Goal: Navigation & Orientation: Find specific page/section

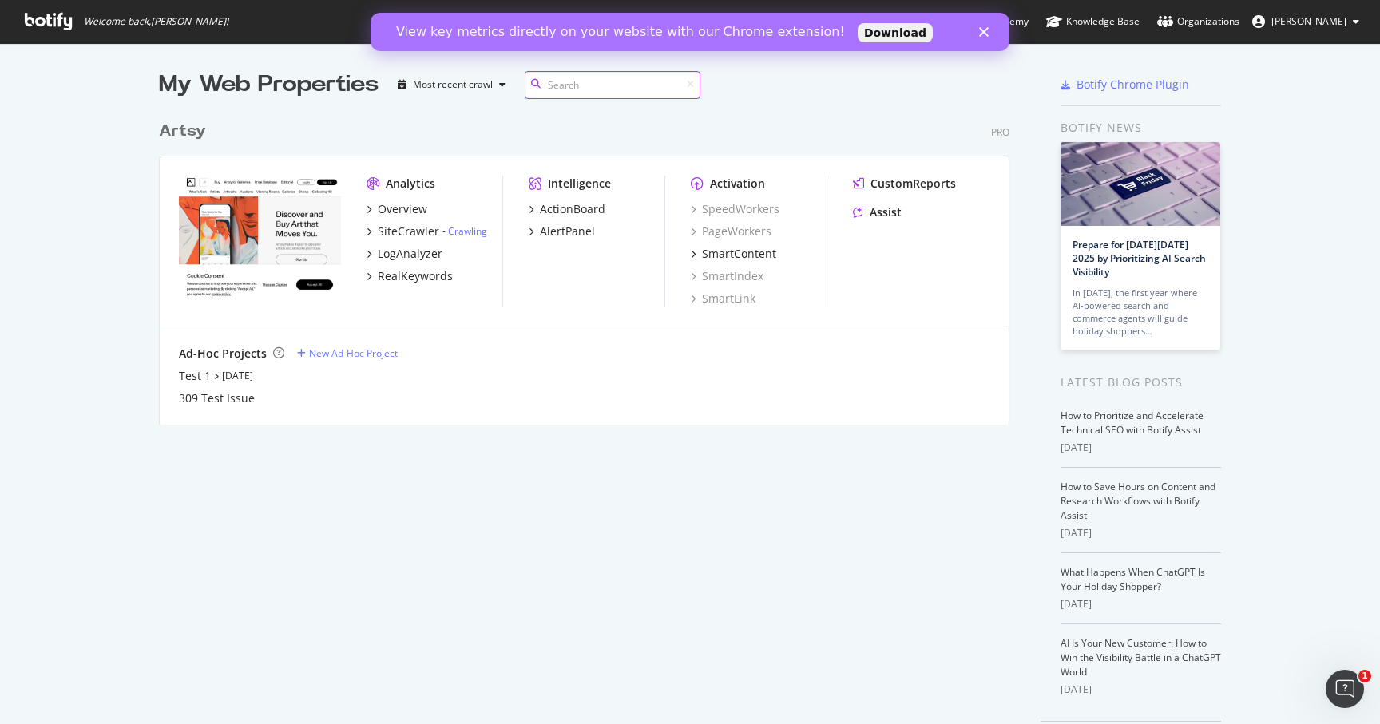
scroll to position [724, 1380]
click at [984, 33] on icon "Close" at bounding box center [984, 32] width 10 height 10
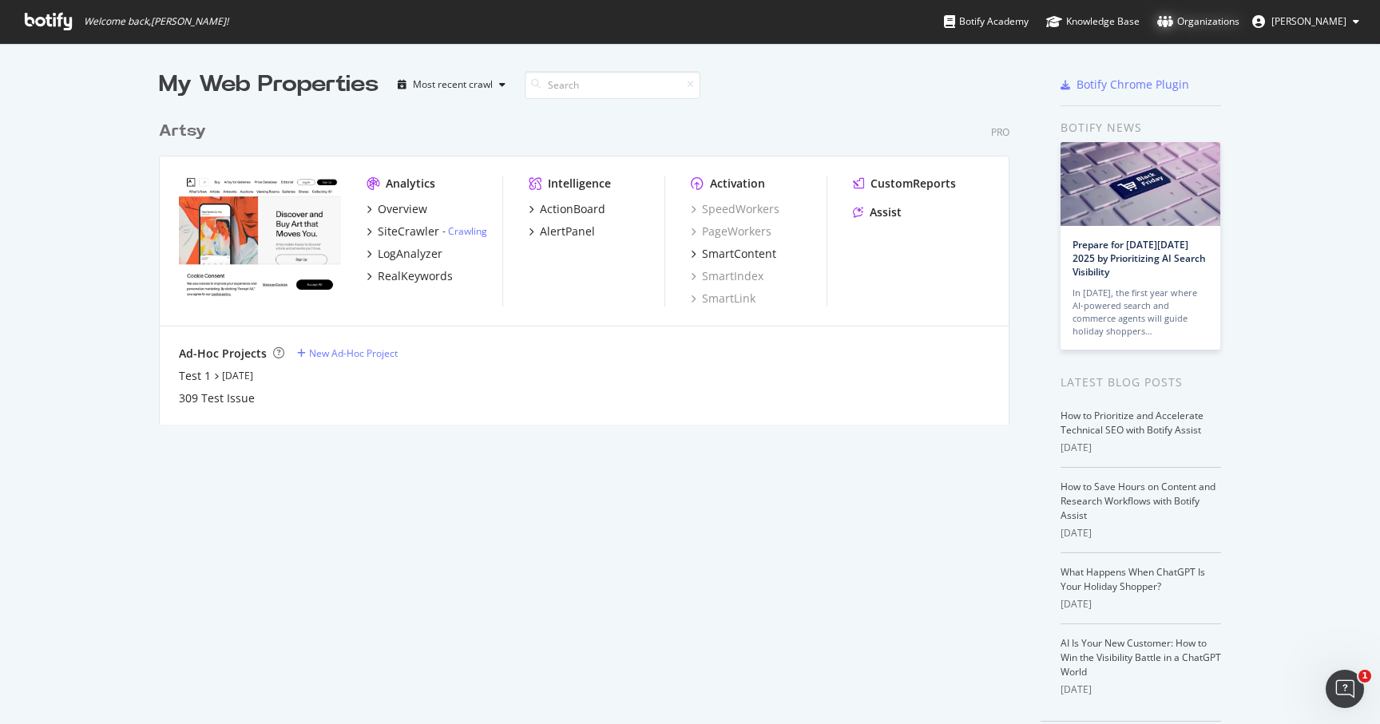
click at [1219, 18] on div "Organizations" at bounding box center [1198, 22] width 82 height 16
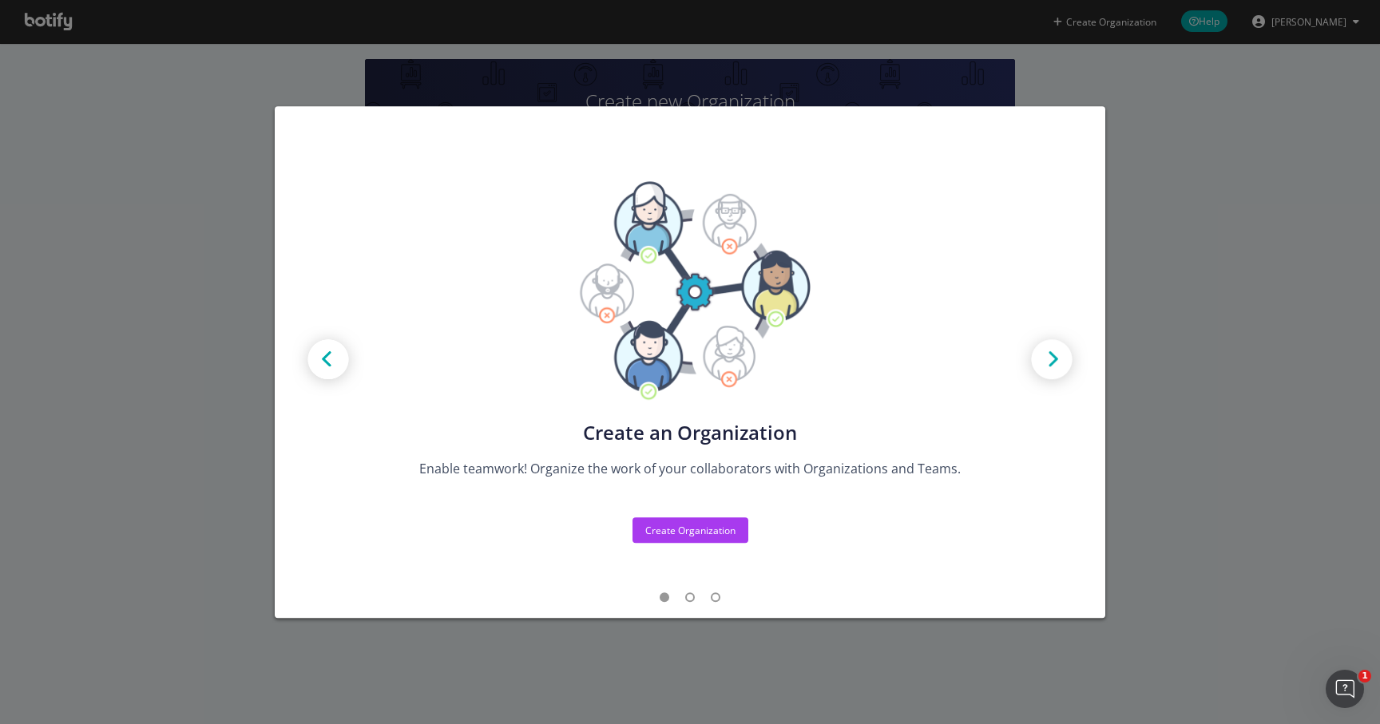
click at [1179, 252] on div "Create new Projects for your Teams Create the exact model that matches your Org…" at bounding box center [690, 362] width 1380 height 724
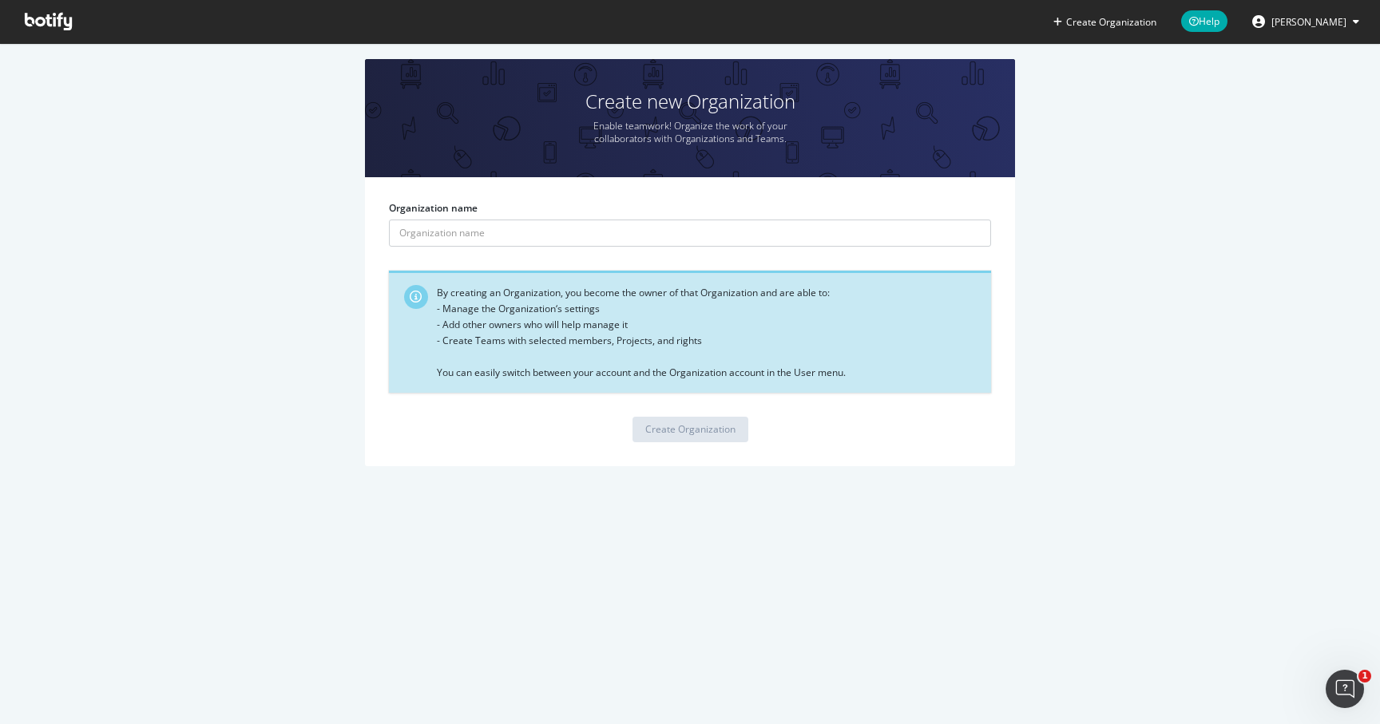
click at [1323, 23] on span "[PERSON_NAME]" at bounding box center [1308, 22] width 75 height 14
click at [1176, 82] on div "Create new Organization Enable teamwork! Organize the work of your collaborator…" at bounding box center [690, 270] width 1332 height 423
click at [67, 27] on icon at bounding box center [48, 22] width 47 height 18
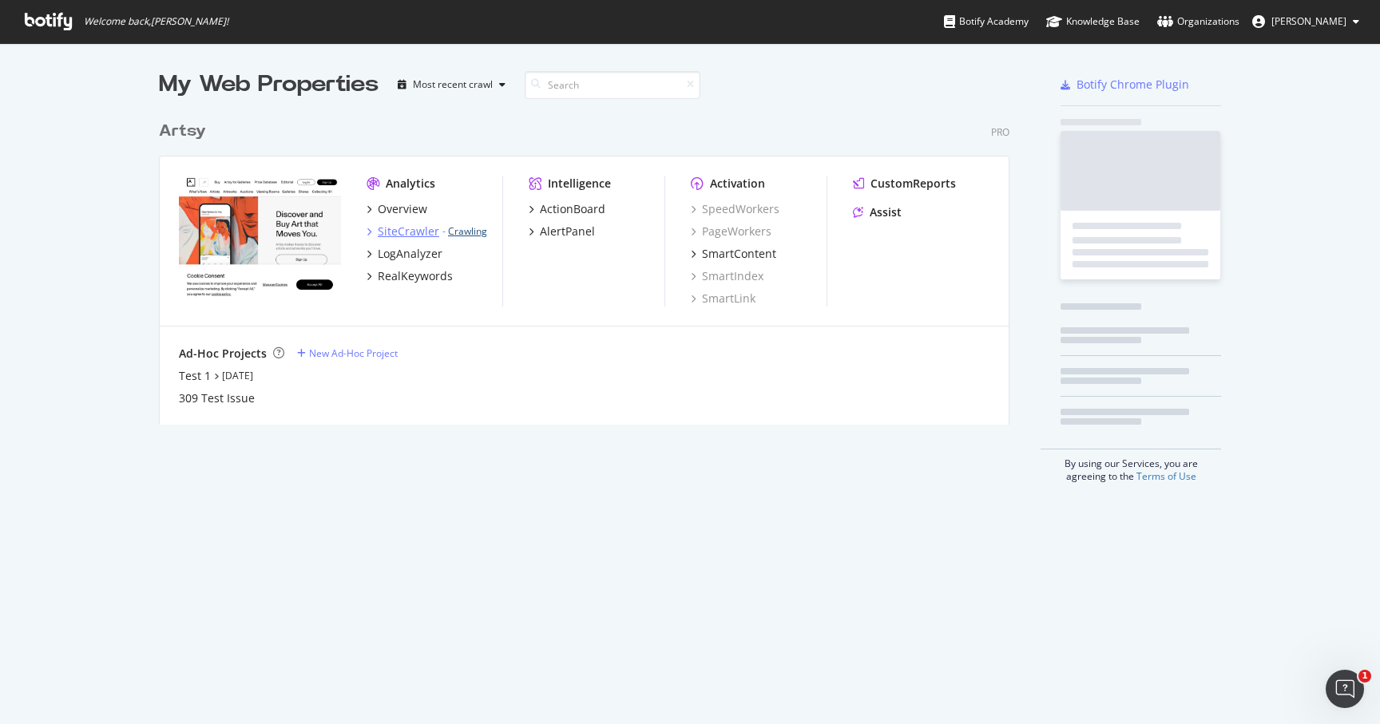
scroll to position [324, 863]
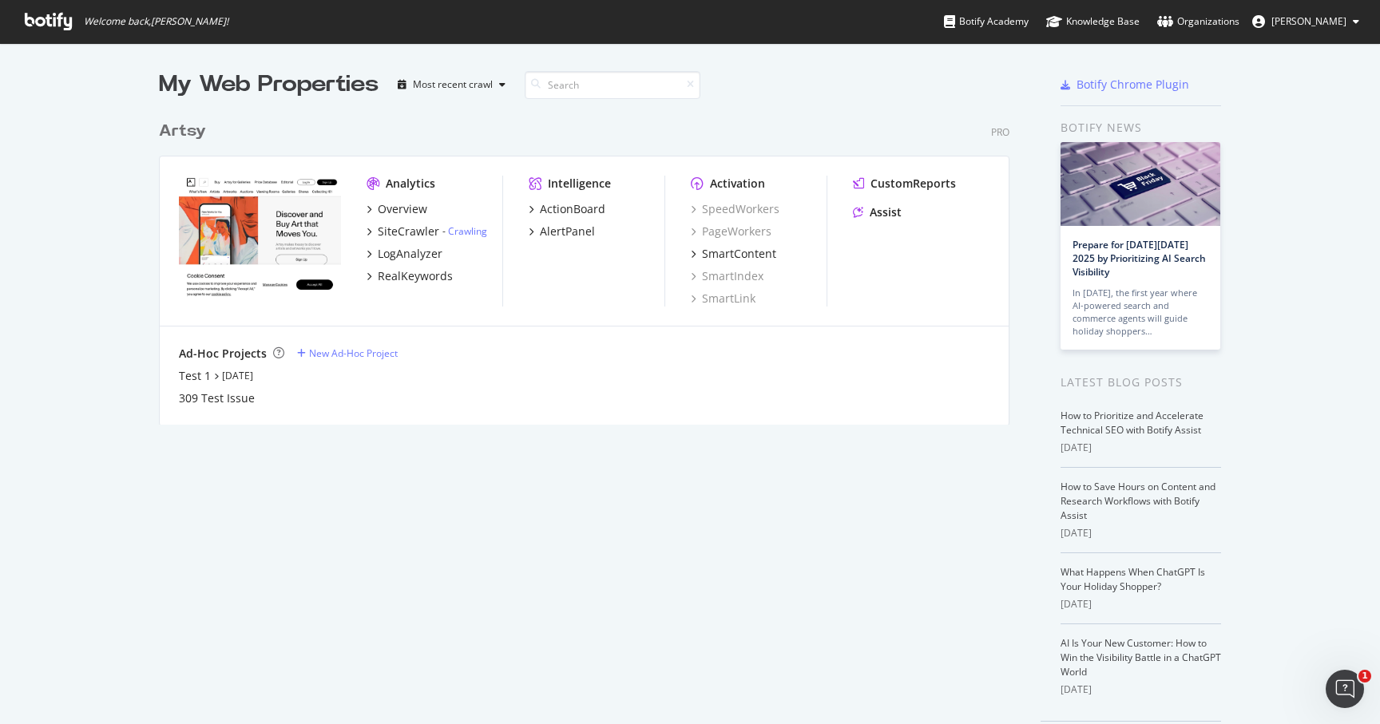
click at [179, 20] on span "Welcome back, Jian-Feng Xu !" at bounding box center [156, 21] width 145 height 13
click at [505, 83] on icon "button" at bounding box center [502, 85] width 6 height 10
click at [854, 127] on div "Artsy Pro" at bounding box center [584, 131] width 850 height 23
click at [1315, 25] on span "[PERSON_NAME]" at bounding box center [1308, 21] width 75 height 14
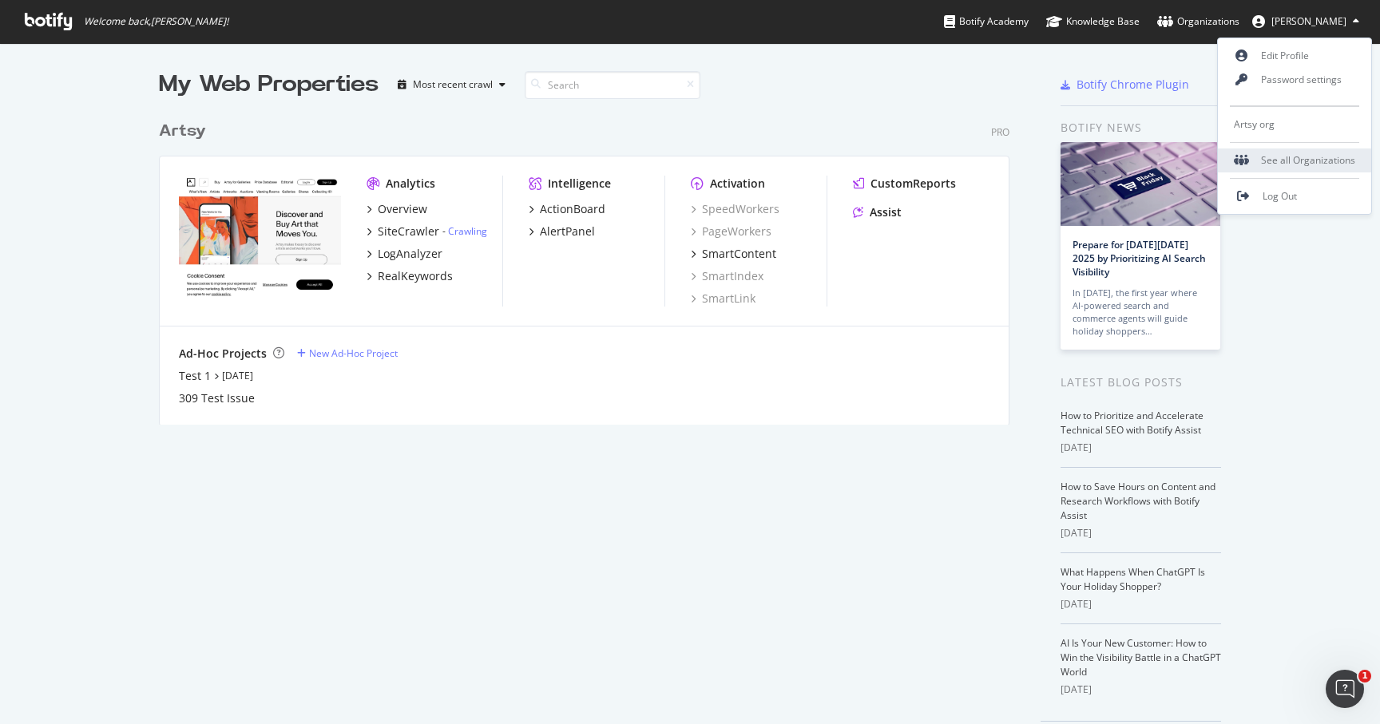
click at [1299, 157] on div "See all Organizations" at bounding box center [1294, 161] width 153 height 24
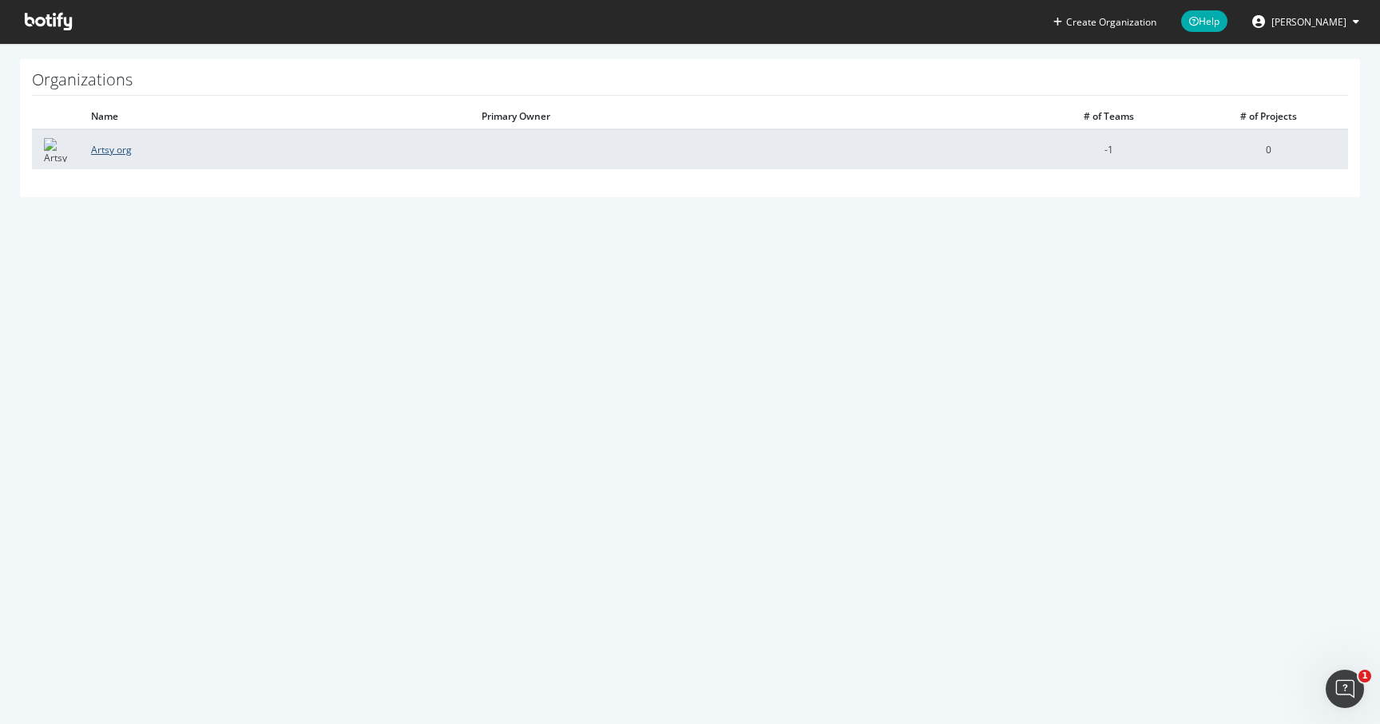
click at [125, 145] on link "Artsy org" at bounding box center [111, 150] width 41 height 14
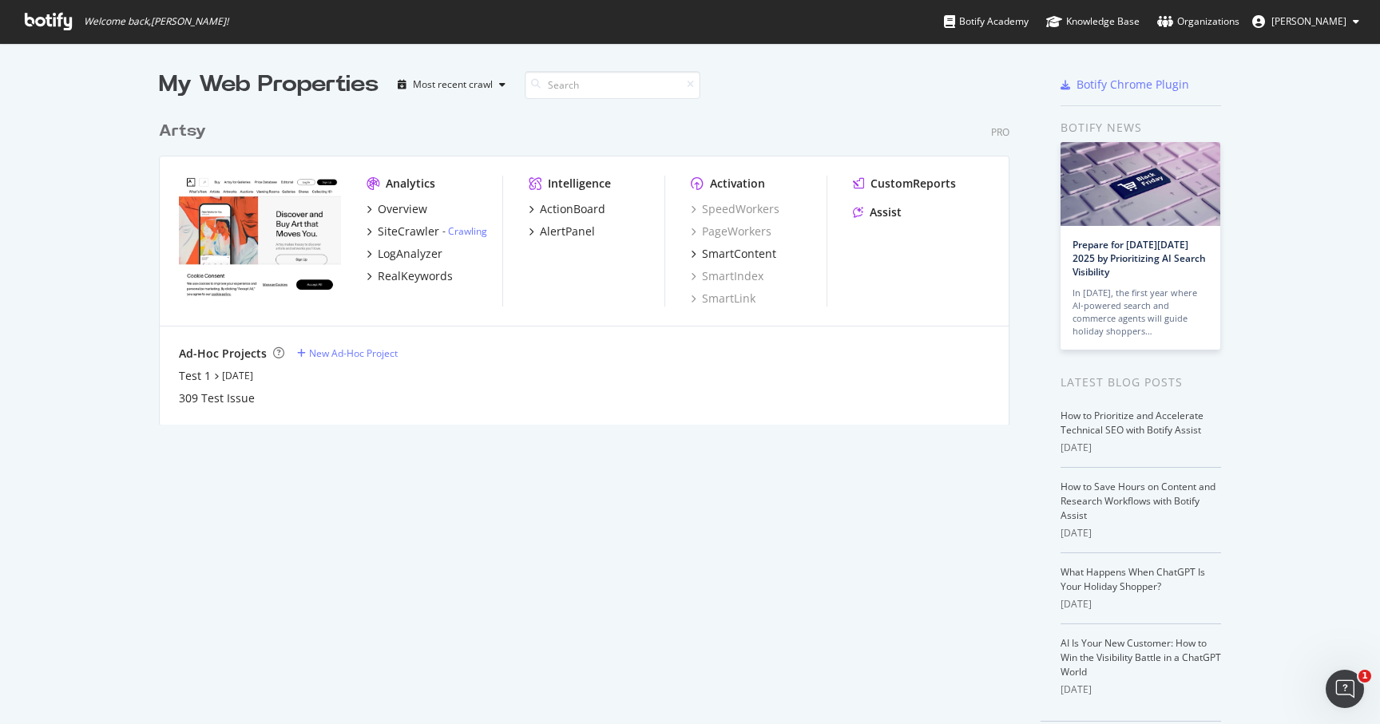
click at [1302, 26] on span "[PERSON_NAME]" at bounding box center [1308, 21] width 75 height 14
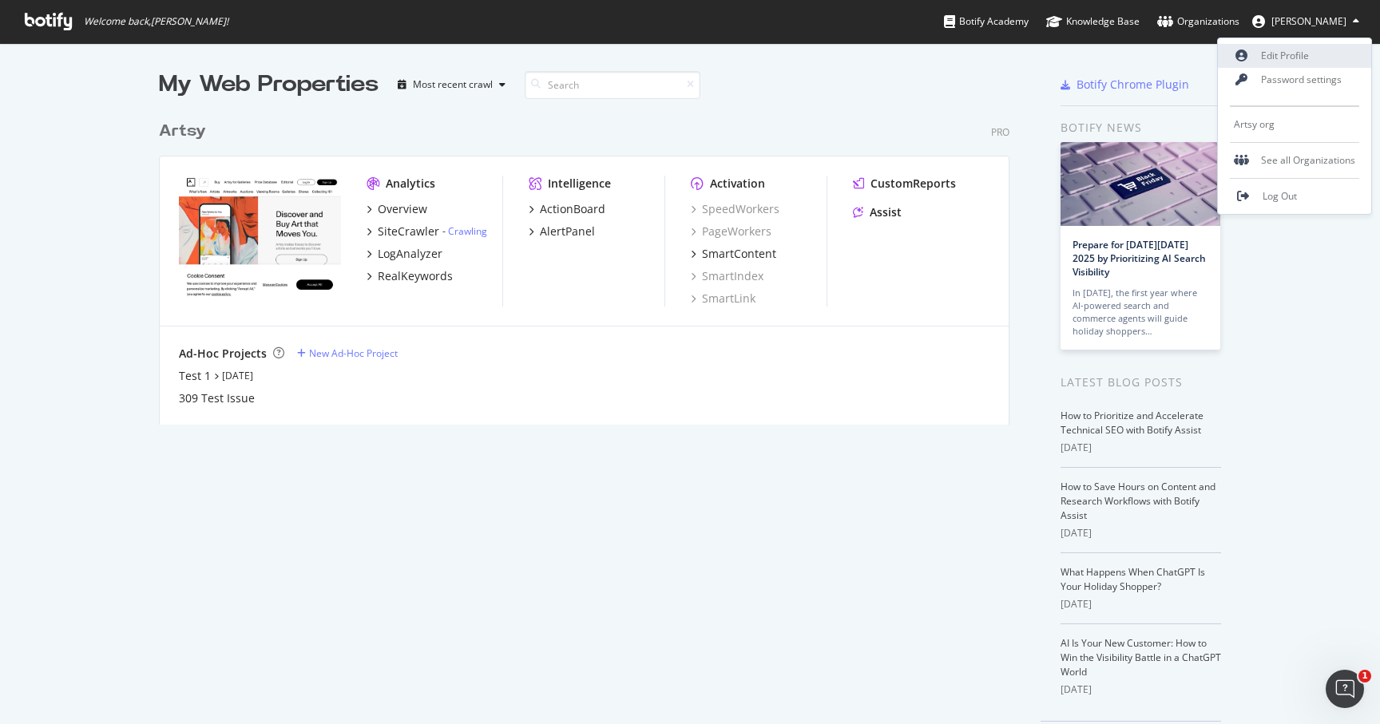
click at [1260, 56] on link "Edit Profile" at bounding box center [1294, 56] width 153 height 24
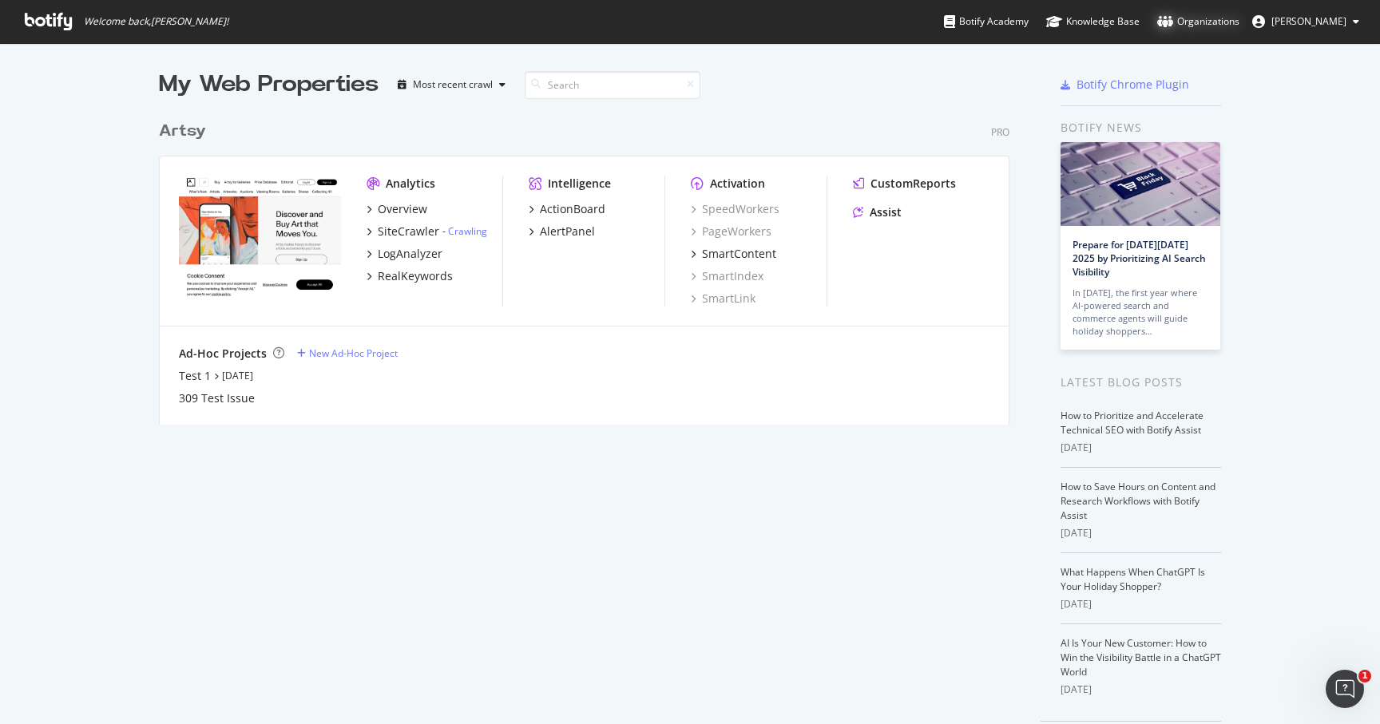
click at [1239, 23] on div "Organizations" at bounding box center [1198, 22] width 82 height 16
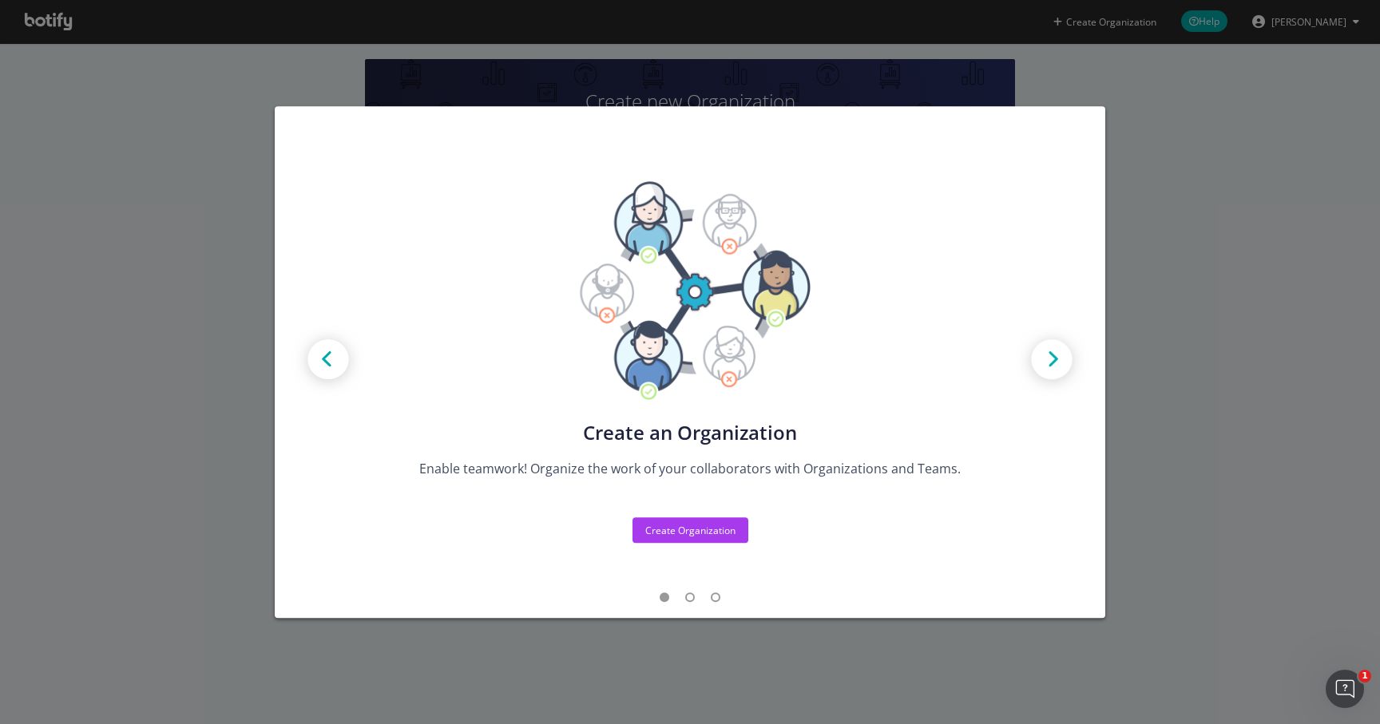
click at [1271, 206] on div "Create new Projects for your Teams Create the exact model that matches your Org…" at bounding box center [690, 362] width 1380 height 724
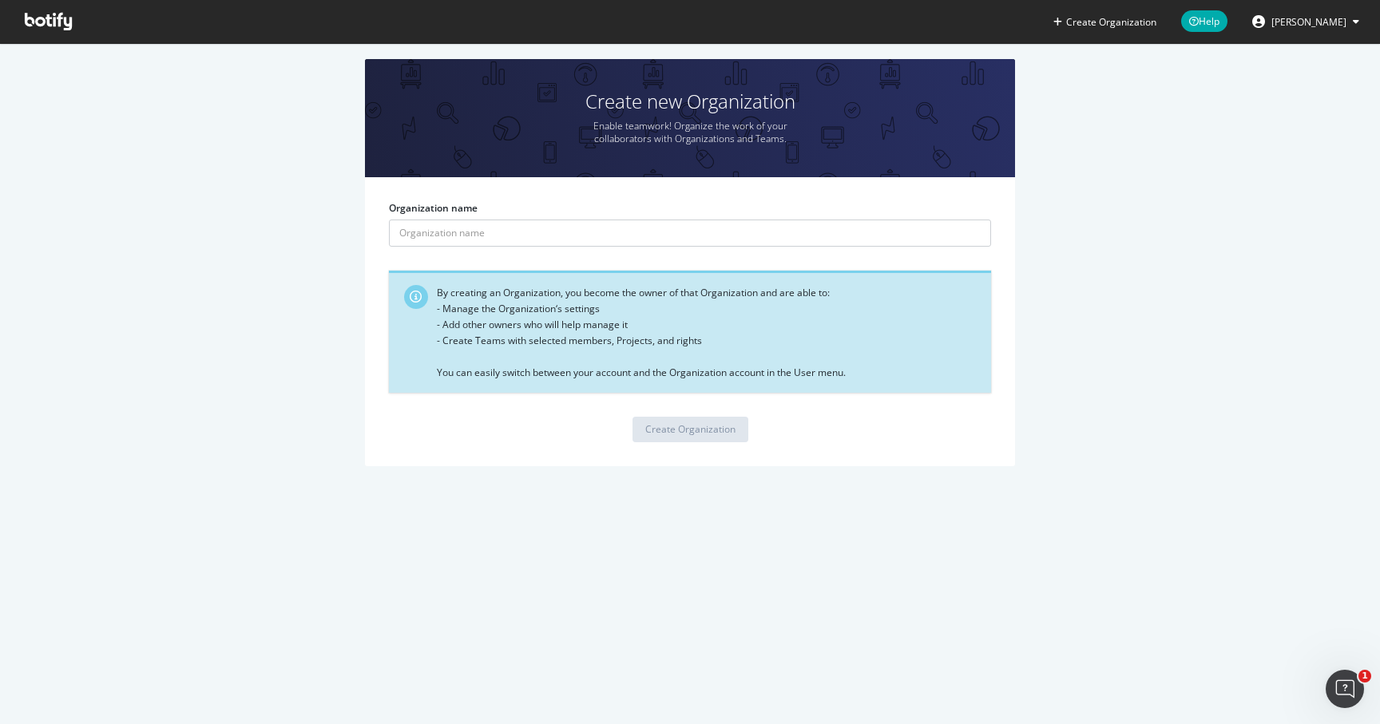
click at [1310, 24] on span "[PERSON_NAME]" at bounding box center [1308, 22] width 75 height 14
click at [51, 19] on icon at bounding box center [48, 22] width 47 height 18
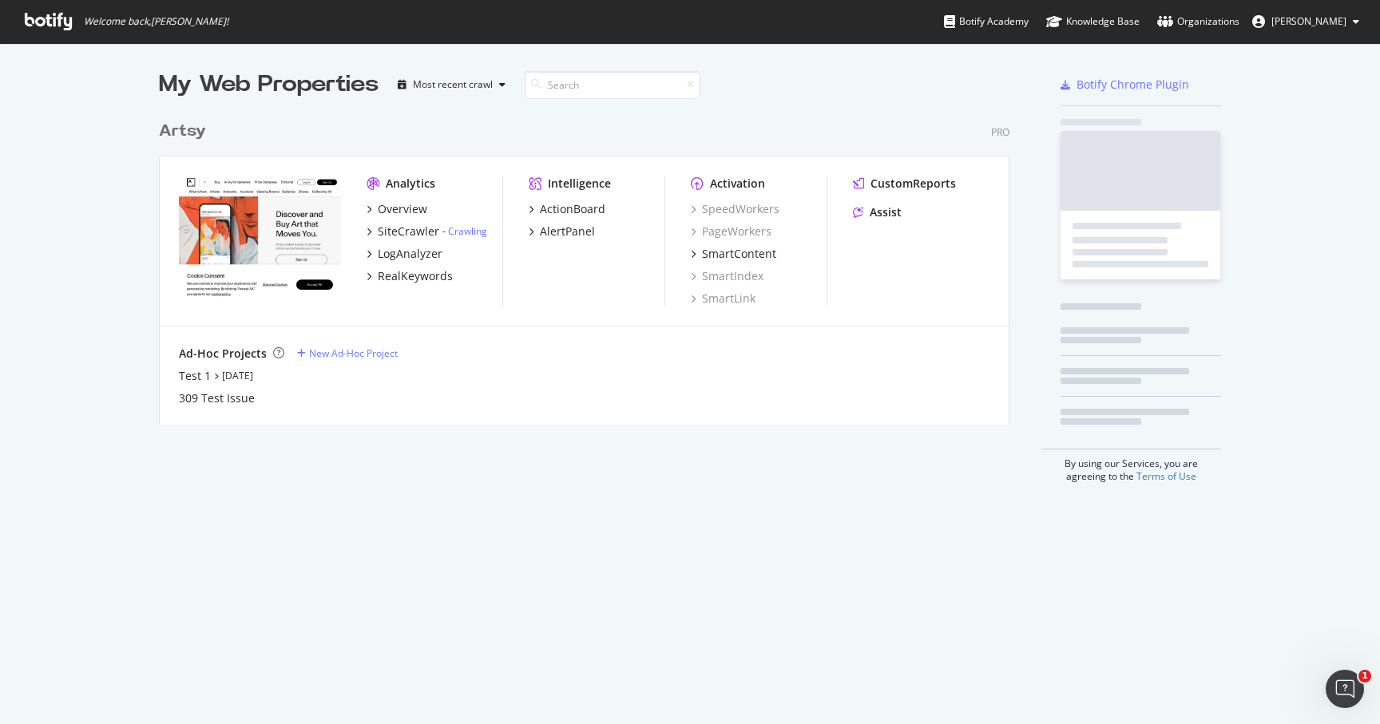
scroll to position [324, 863]
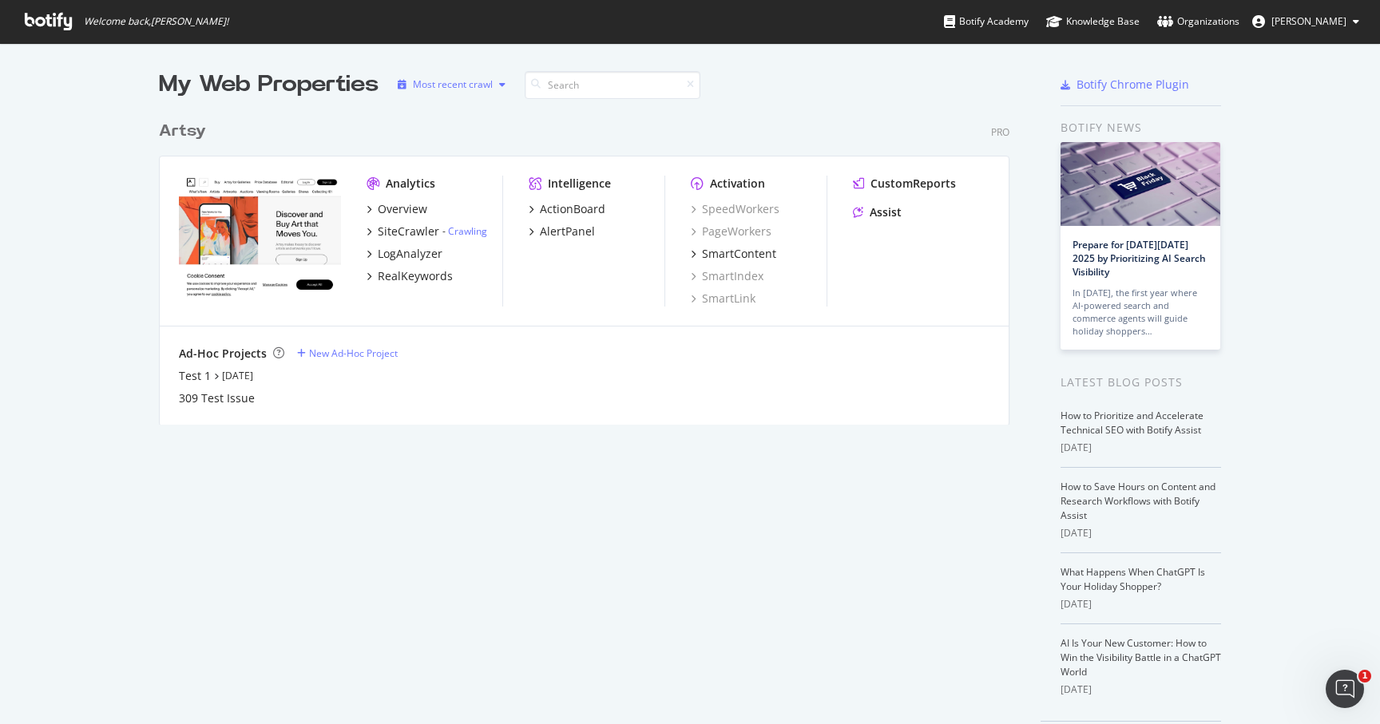
click at [481, 81] on div "Most recent crawl" at bounding box center [453, 85] width 80 height 10
click at [562, 117] on div "Artsy Pro Analytics Overview SiteCrawler - Crawling LogAnalyzer RealKeywords In…" at bounding box center [590, 263] width 863 height 324
click at [47, 25] on icon at bounding box center [48, 22] width 47 height 18
